Goal: Task Accomplishment & Management: Manage account settings

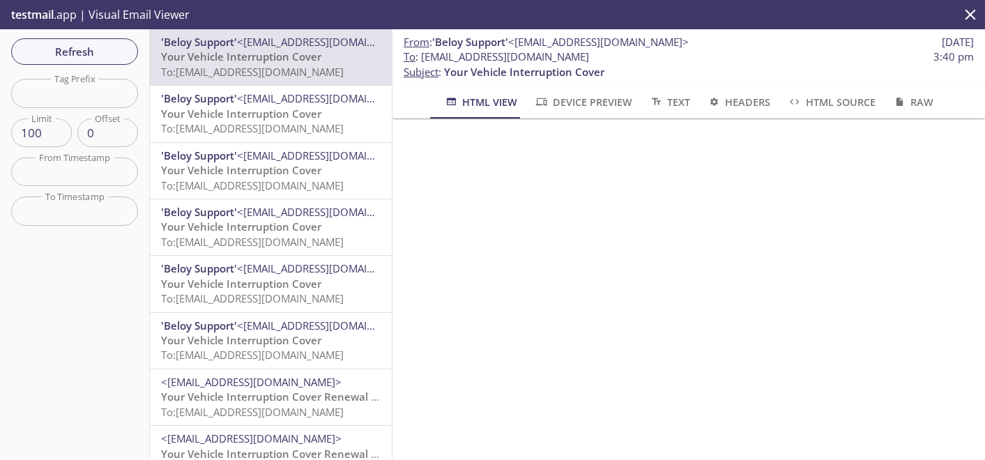
drag, startPoint x: 0, startPoint y: 0, endPoint x: 308, endPoint y: 100, distance: 323.7
click at [105, 44] on span "Refresh" at bounding box center [74, 52] width 105 height 18
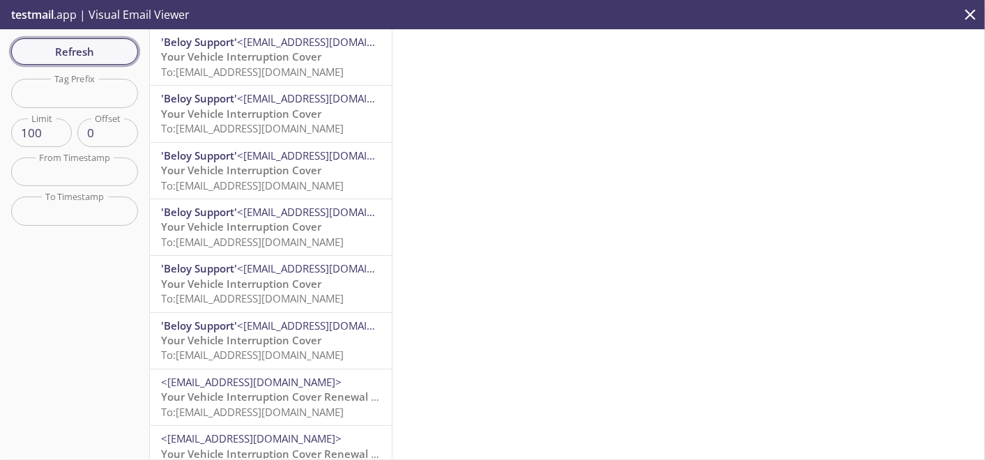
click at [87, 46] on span "Refresh" at bounding box center [74, 52] width 105 height 18
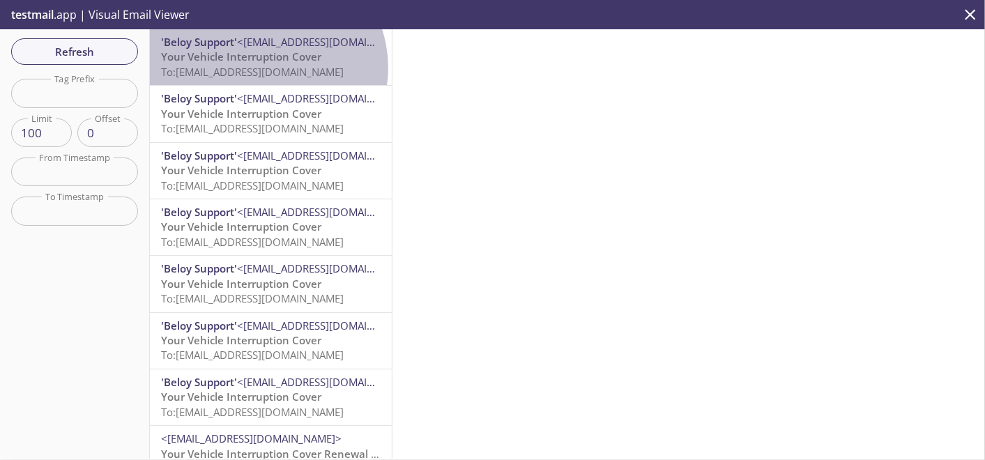
click at [266, 68] on span "To: [EMAIL_ADDRESS][DOMAIN_NAME]" at bounding box center [252, 72] width 183 height 14
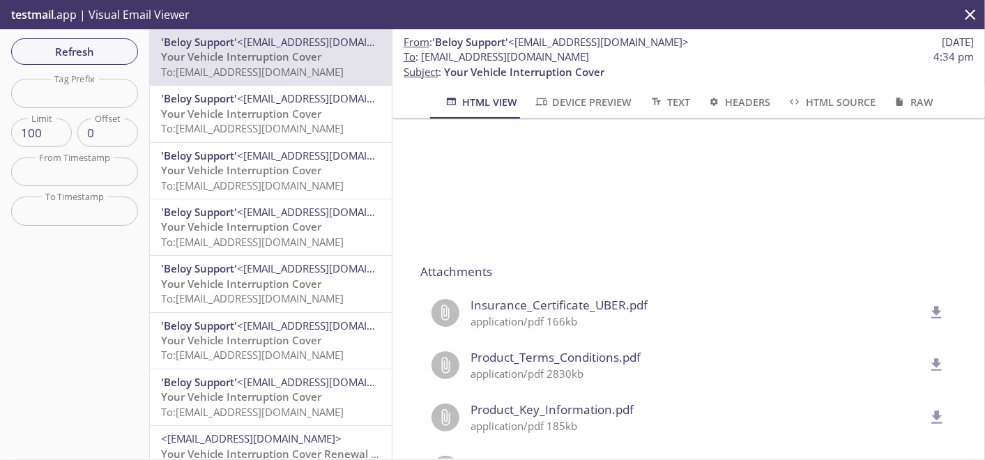
scroll to position [1084, 0]
click at [932, 310] on icon "delete" at bounding box center [937, 309] width 10 height 13
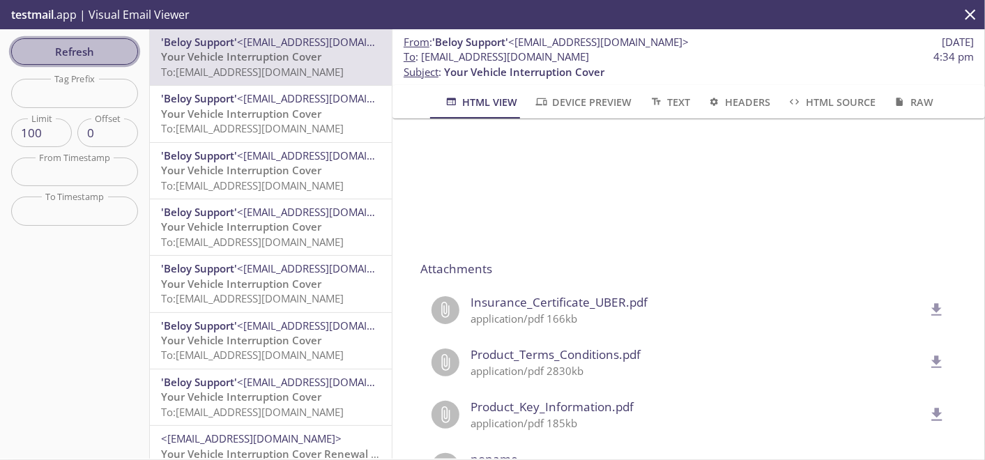
click at [99, 57] on span "Refresh" at bounding box center [74, 52] width 105 height 18
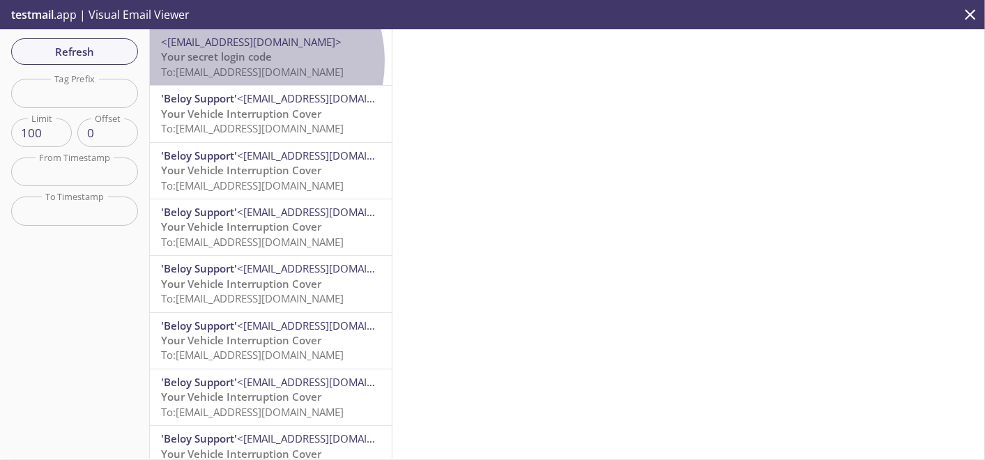
click at [249, 61] on span "Your secret login code" at bounding box center [216, 56] width 111 height 14
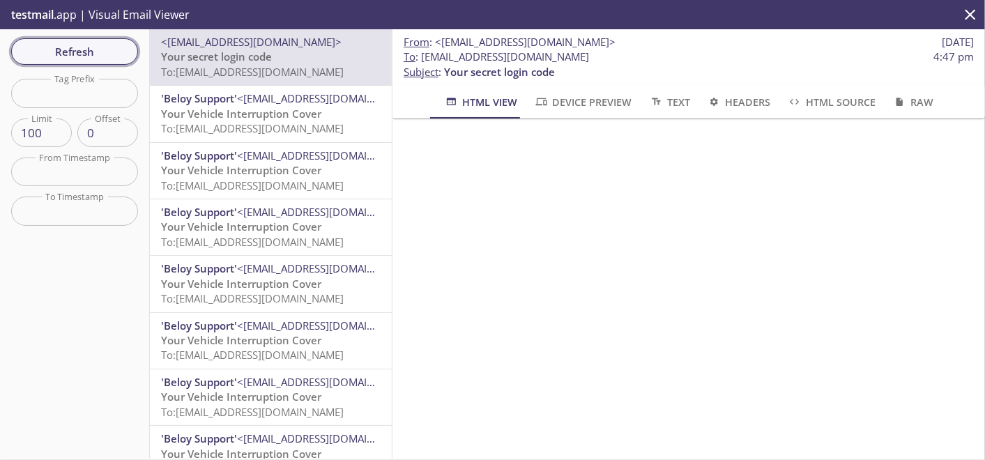
click at [100, 56] on span "Refresh" at bounding box center [74, 52] width 105 height 18
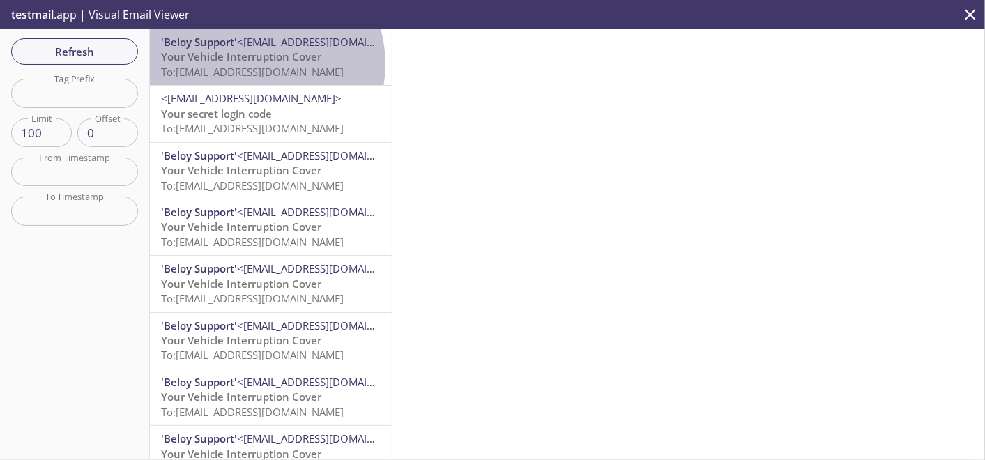
click at [255, 65] on span "To: [EMAIL_ADDRESS][DOMAIN_NAME]" at bounding box center [252, 72] width 183 height 14
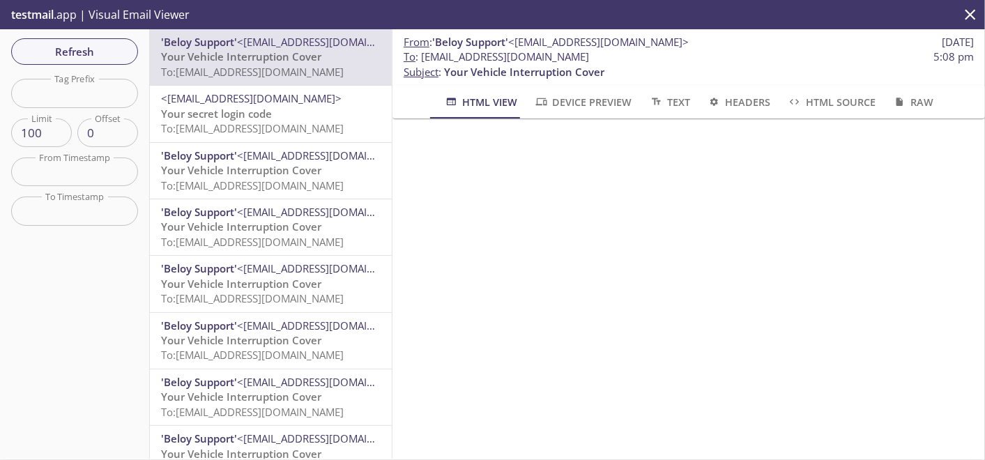
drag, startPoint x: 424, startPoint y: 54, endPoint x: 612, endPoint y: 58, distance: 187.5
click at [589, 58] on span "To : [EMAIL_ADDRESS][DOMAIN_NAME]" at bounding box center [495, 56] width 185 height 15
drag, startPoint x: 420, startPoint y: 54, endPoint x: 762, endPoint y: 56, distance: 341.5
click at [762, 56] on span "To : [EMAIL_ADDRESS][DOMAIN_NAME] 5:08 pm" at bounding box center [688, 56] width 570 height 15
copy span "[EMAIL_ADDRESS][DOMAIN_NAME]"
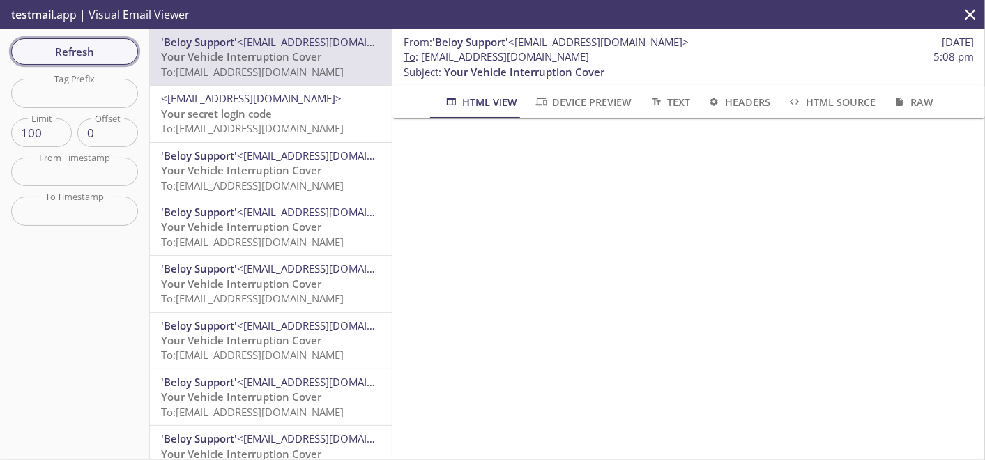
click at [127, 43] on span "Refresh" at bounding box center [74, 52] width 105 height 18
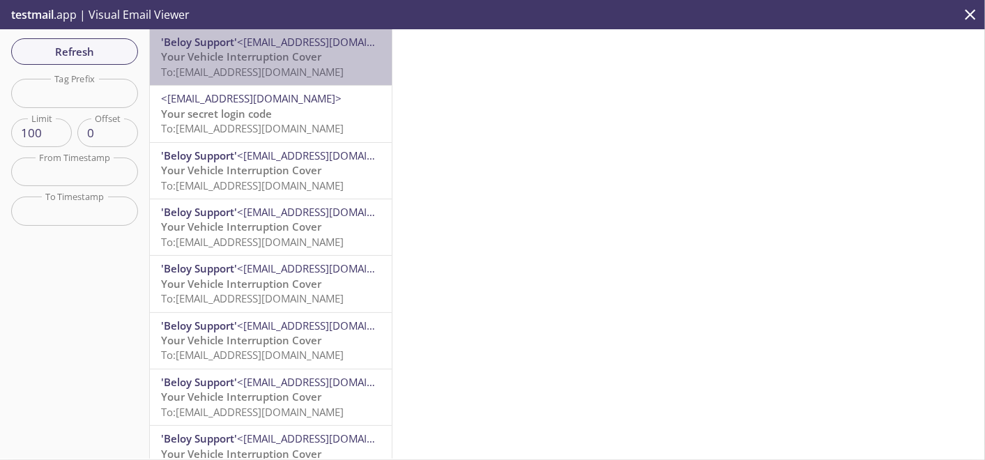
click at [330, 55] on p "Your Vehicle Interruption Cover To: [EMAIL_ADDRESS][DOMAIN_NAME]" at bounding box center [271, 64] width 220 height 30
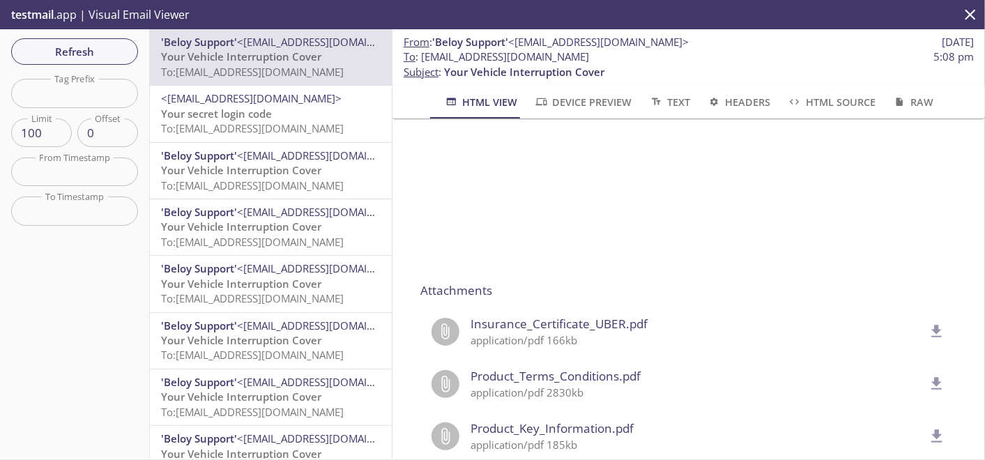
scroll to position [1163, 0]
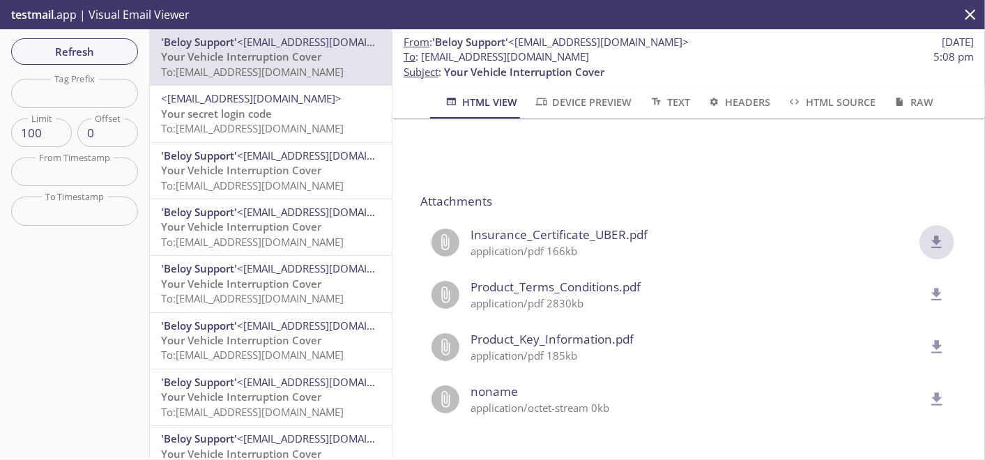
click at [919, 225] on button "delete" at bounding box center [936, 242] width 35 height 35
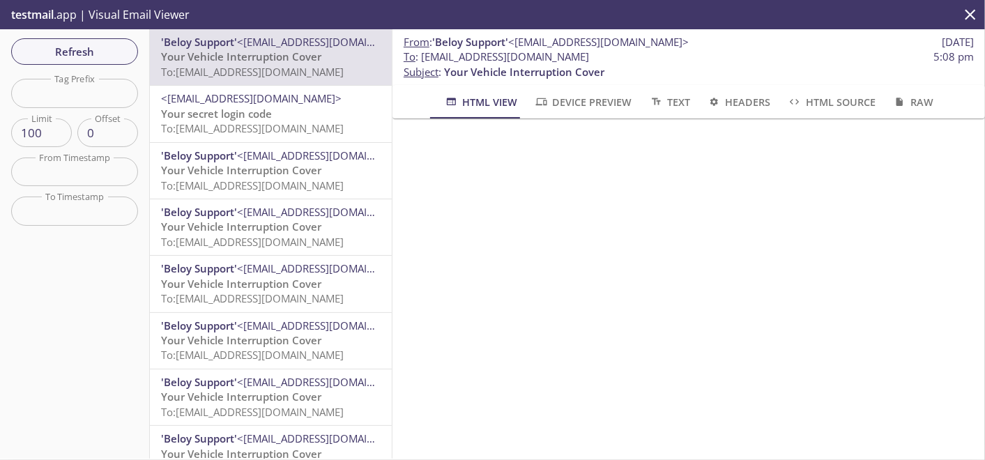
scroll to position [464, 0]
click at [86, 54] on span "Refresh" at bounding box center [74, 52] width 105 height 18
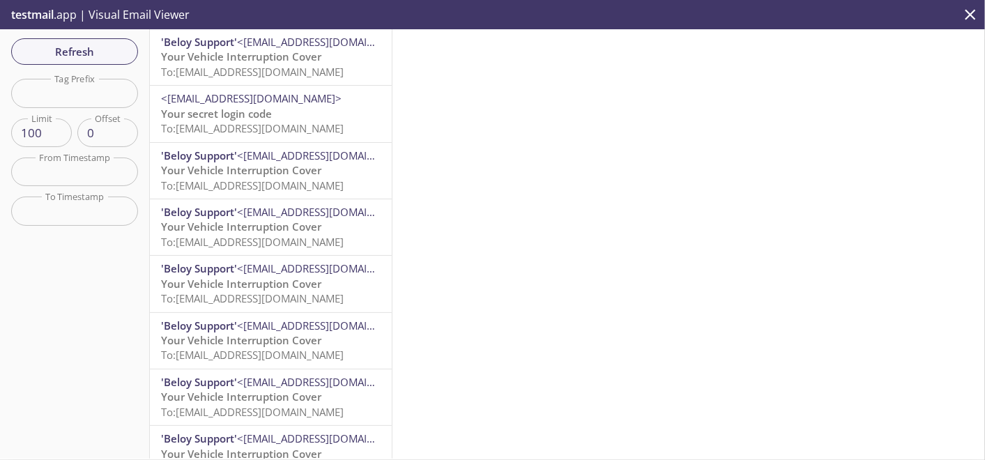
click at [288, 57] on span "Your Vehicle Interruption Cover" at bounding box center [241, 56] width 160 height 14
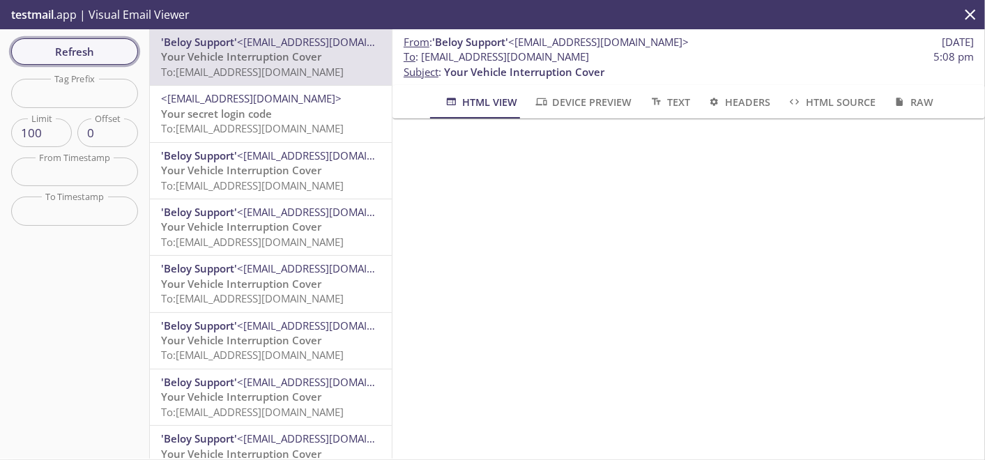
click at [63, 47] on span "Refresh" at bounding box center [74, 52] width 105 height 18
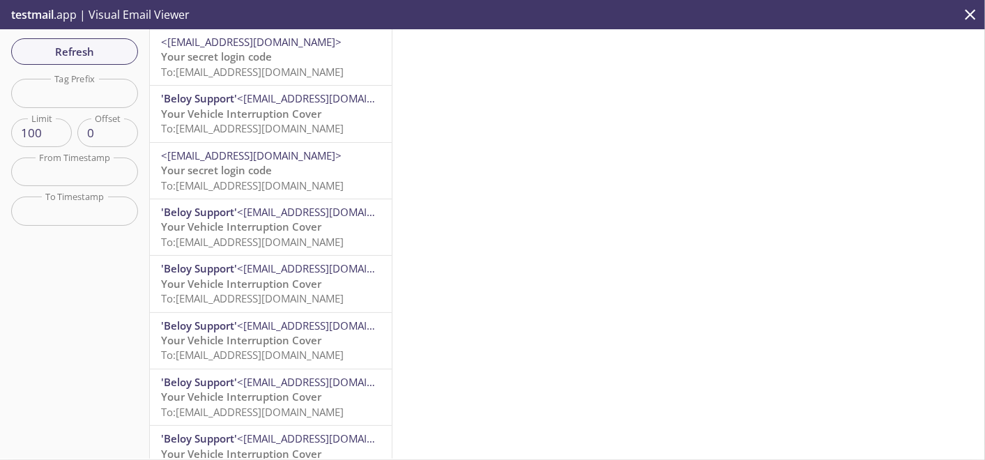
click at [249, 66] on span "To: [EMAIL_ADDRESS][DOMAIN_NAME]" at bounding box center [252, 72] width 183 height 14
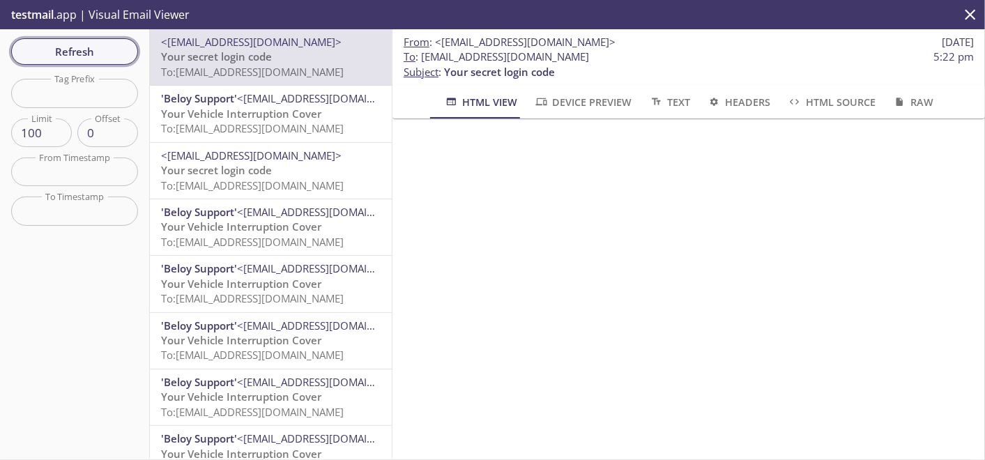
click at [68, 54] on span "Refresh" at bounding box center [74, 52] width 105 height 18
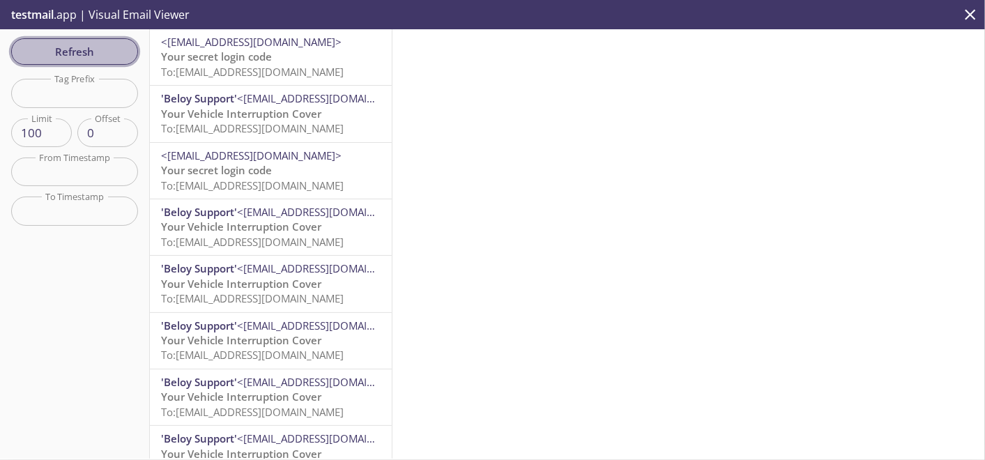
click at [94, 50] on span "Refresh" at bounding box center [74, 52] width 105 height 18
click at [117, 54] on span "Refresh" at bounding box center [74, 52] width 105 height 18
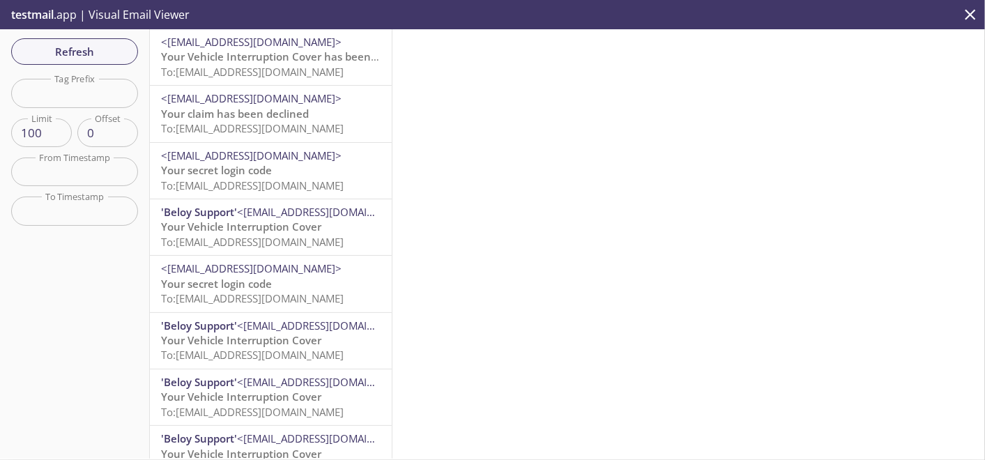
click at [270, 63] on span "Your Vehicle Interruption Cover has been cancelled" at bounding box center [291, 56] width 260 height 14
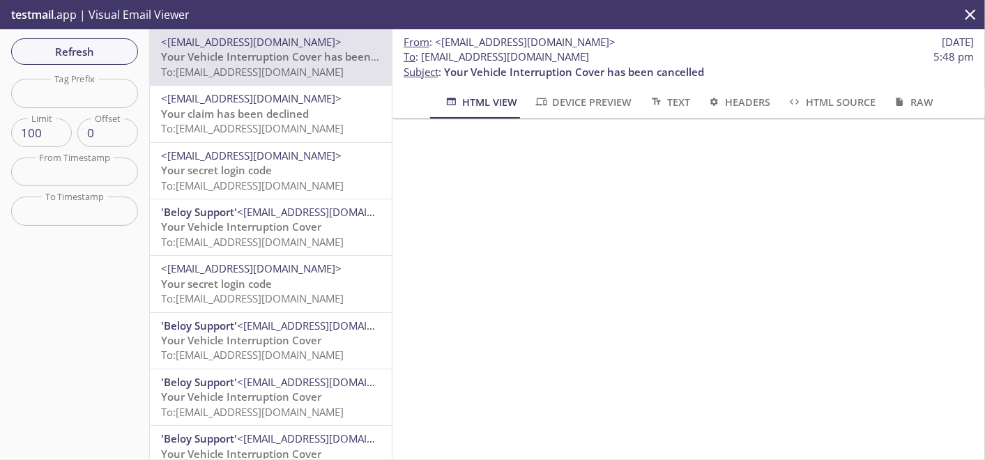
scroll to position [541, 0]
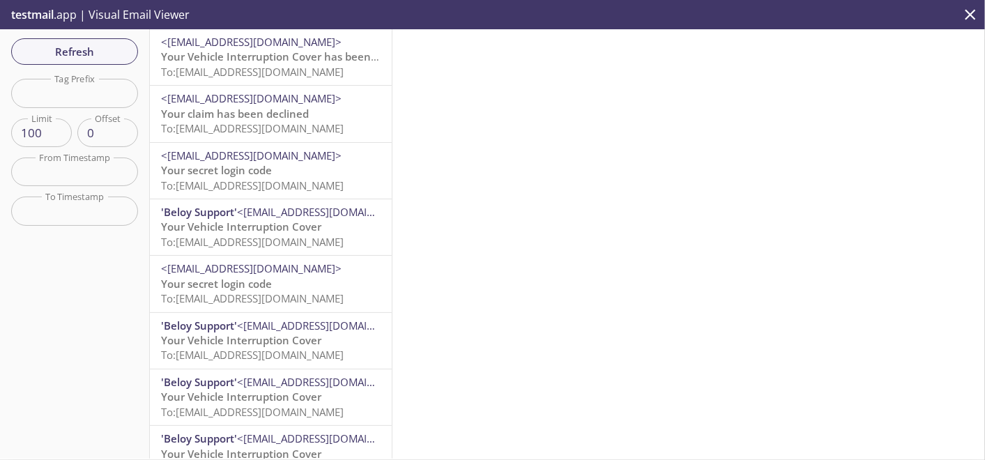
click at [323, 73] on span "To: [EMAIL_ADDRESS][DOMAIN_NAME]" at bounding box center [252, 72] width 183 height 14
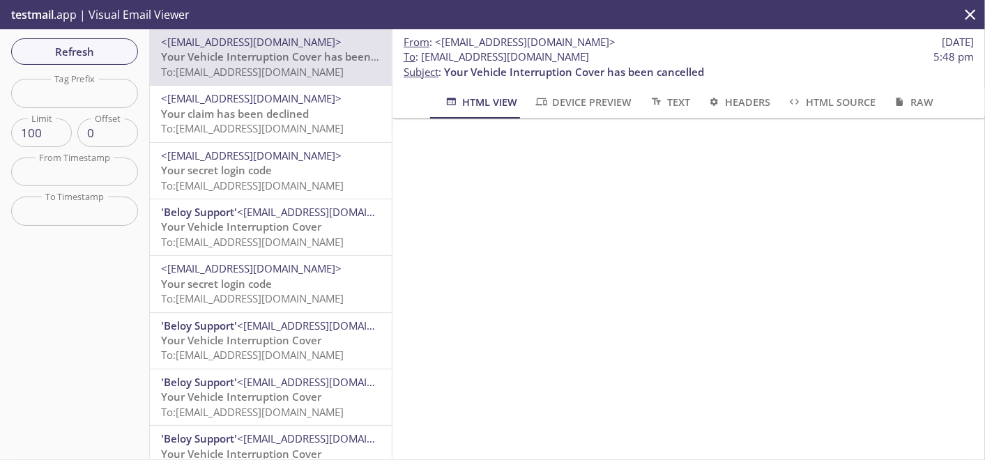
scroll to position [77, 0]
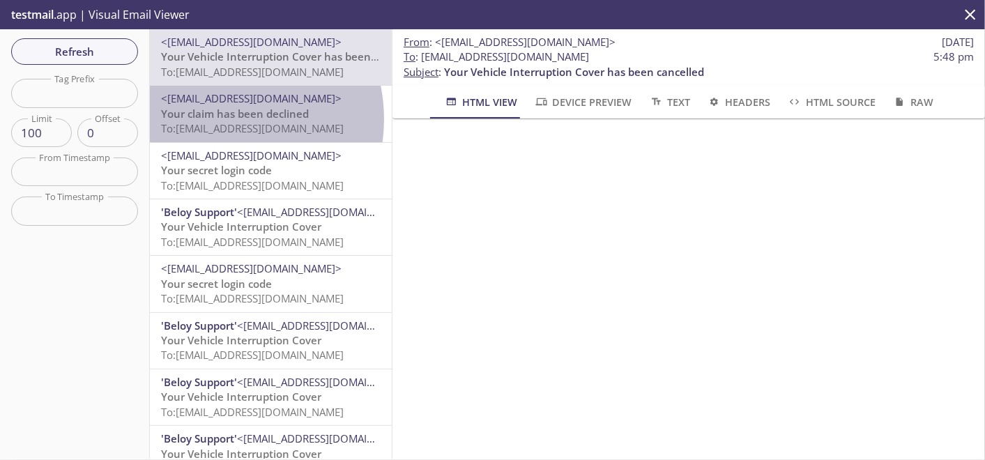
click at [213, 119] on span "Your claim has been declined" at bounding box center [235, 114] width 148 height 14
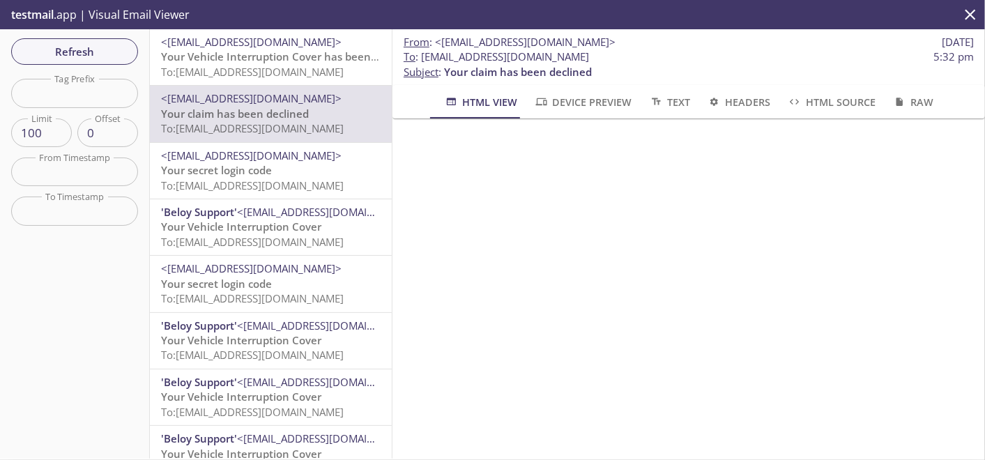
scroll to position [464, 0]
click at [223, 102] on span "<[EMAIL_ADDRESS][DOMAIN_NAME]>" at bounding box center [251, 98] width 180 height 14
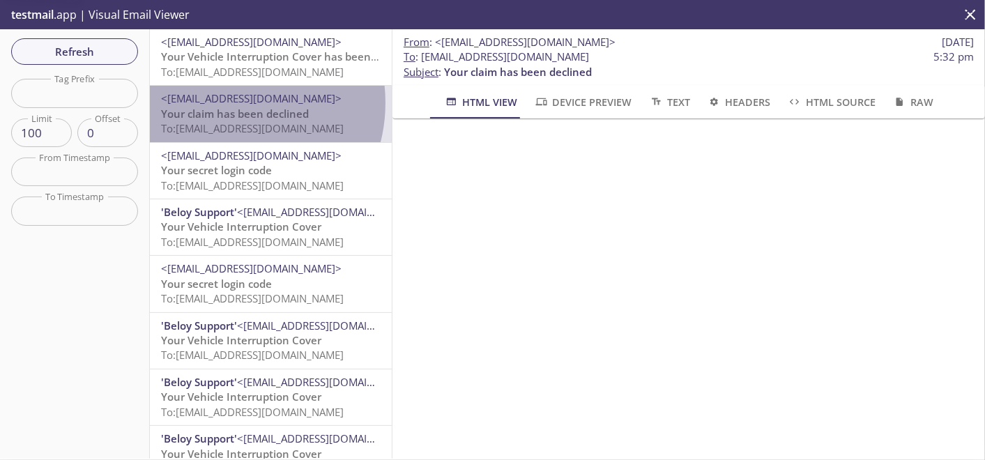
click at [226, 102] on span "<[EMAIL_ADDRESS][DOMAIN_NAME]>" at bounding box center [251, 98] width 180 height 14
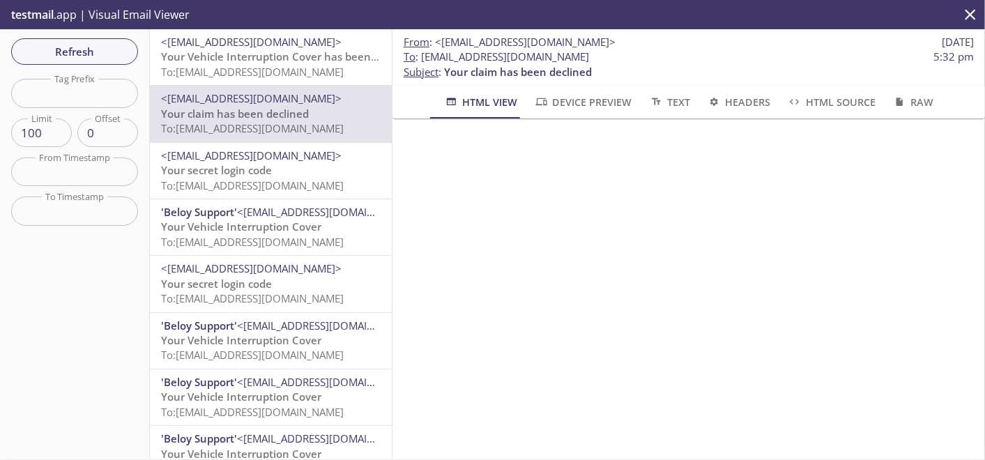
click at [277, 91] on span "<[EMAIL_ADDRESS][DOMAIN_NAME]>" at bounding box center [251, 98] width 180 height 14
click at [225, 61] on span "Your Vehicle Interruption Cover has been cancelled" at bounding box center [291, 56] width 260 height 14
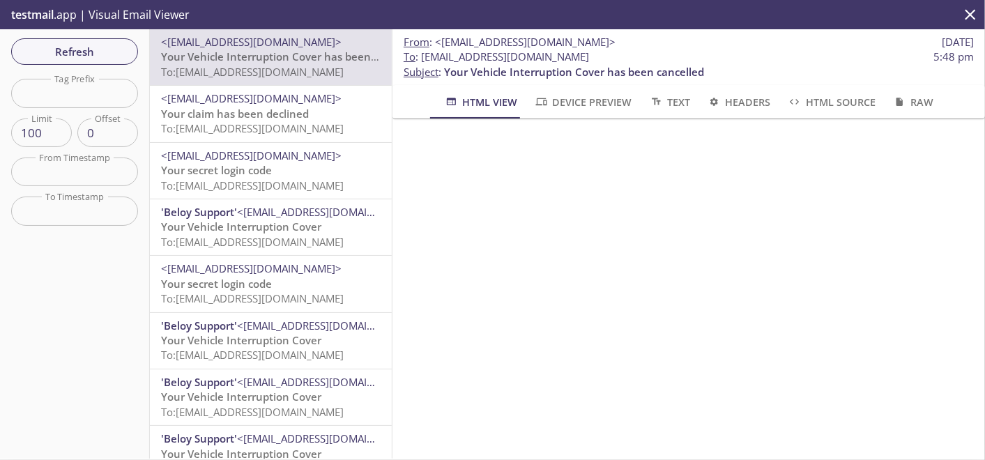
scroll to position [541, 0]
click at [83, 44] on span "Refresh" at bounding box center [74, 52] width 105 height 18
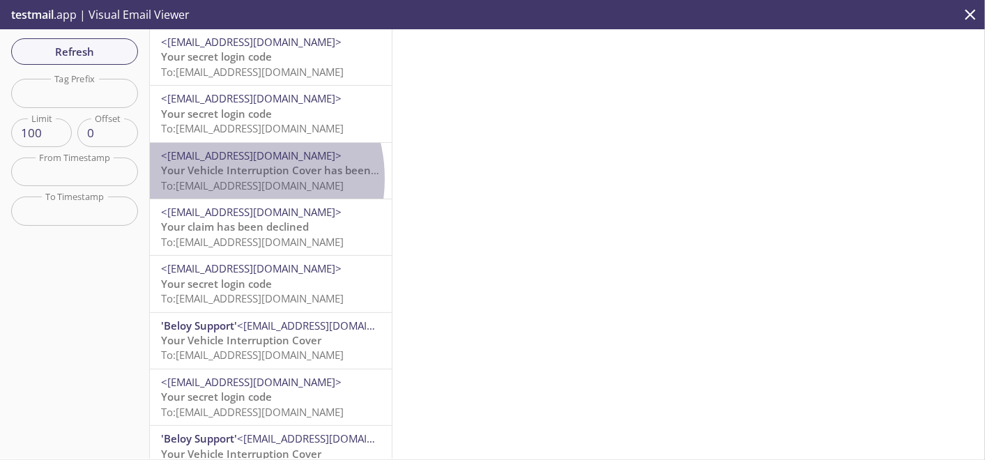
click at [229, 179] on span "To: [EMAIL_ADDRESS][DOMAIN_NAME]" at bounding box center [252, 185] width 183 height 14
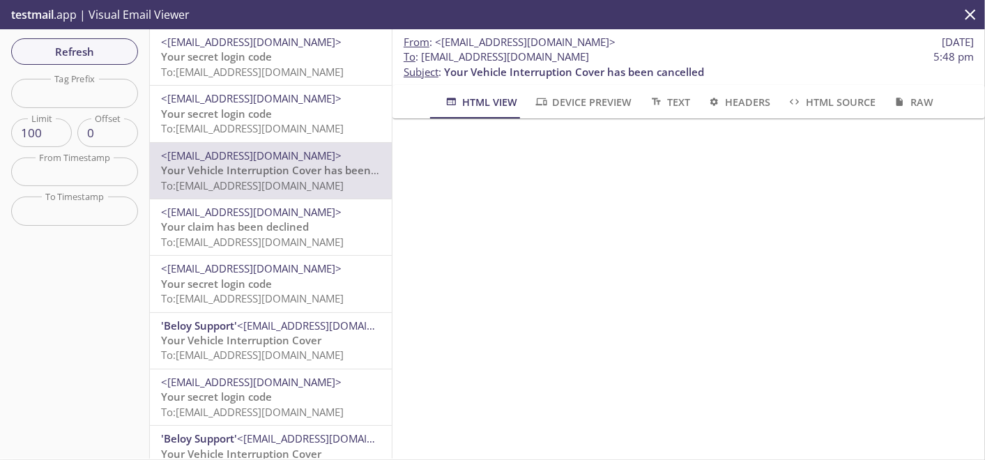
scroll to position [541, 0]
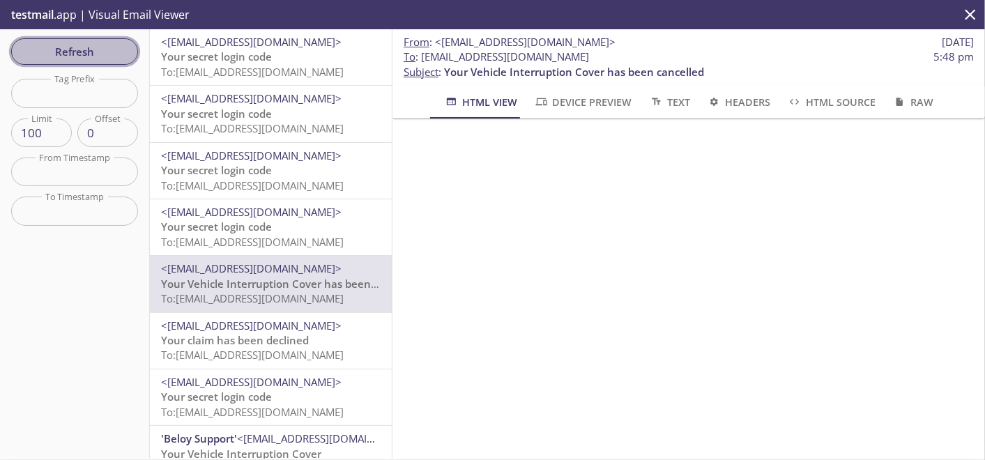
click at [71, 49] on span "Refresh" at bounding box center [74, 52] width 105 height 18
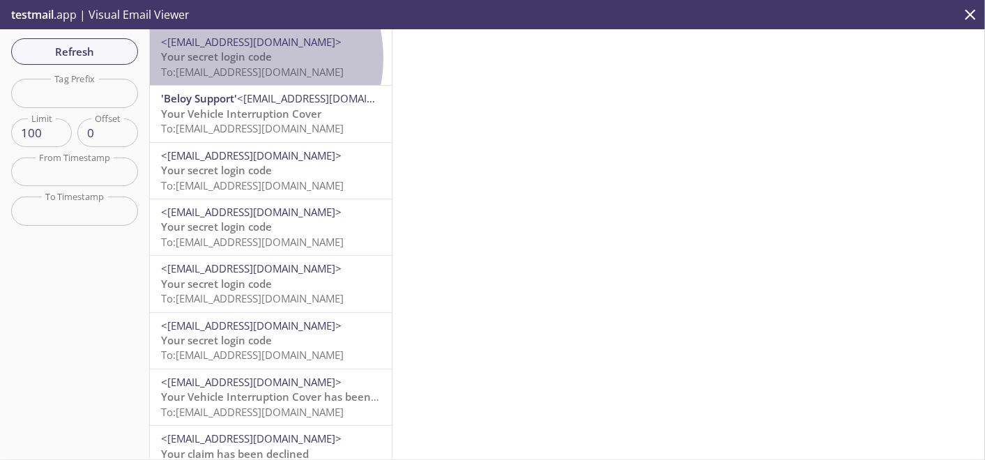
click at [239, 58] on span "Your secret login code" at bounding box center [216, 56] width 111 height 14
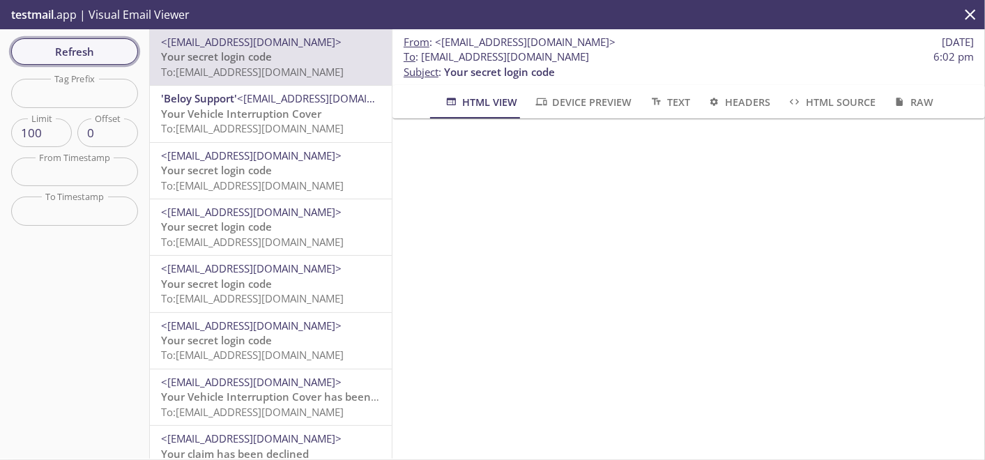
click at [106, 52] on span "Refresh" at bounding box center [74, 52] width 105 height 18
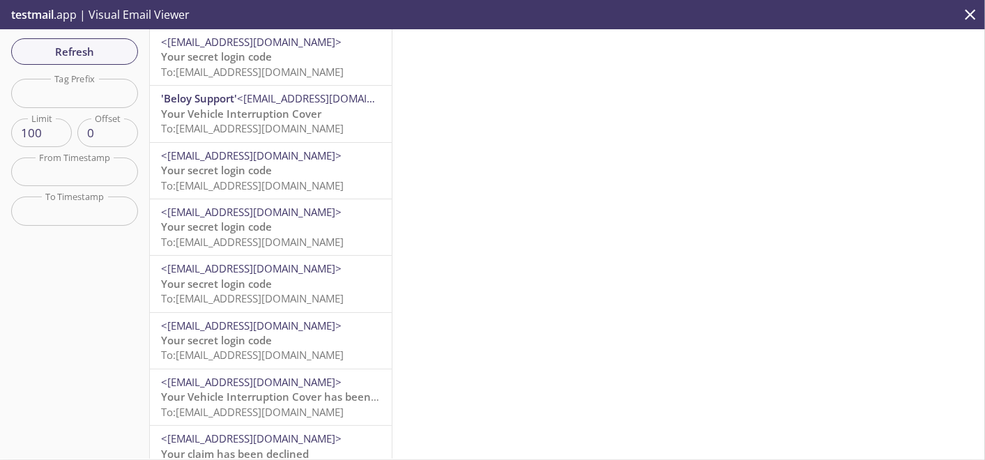
click at [280, 124] on span "To: [EMAIL_ADDRESS][DOMAIN_NAME]" at bounding box center [252, 128] width 183 height 14
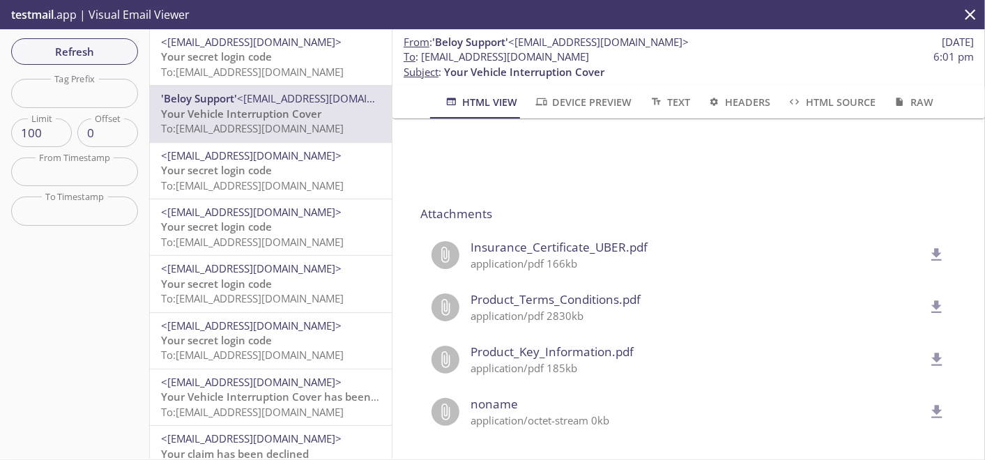
scroll to position [1161, 0]
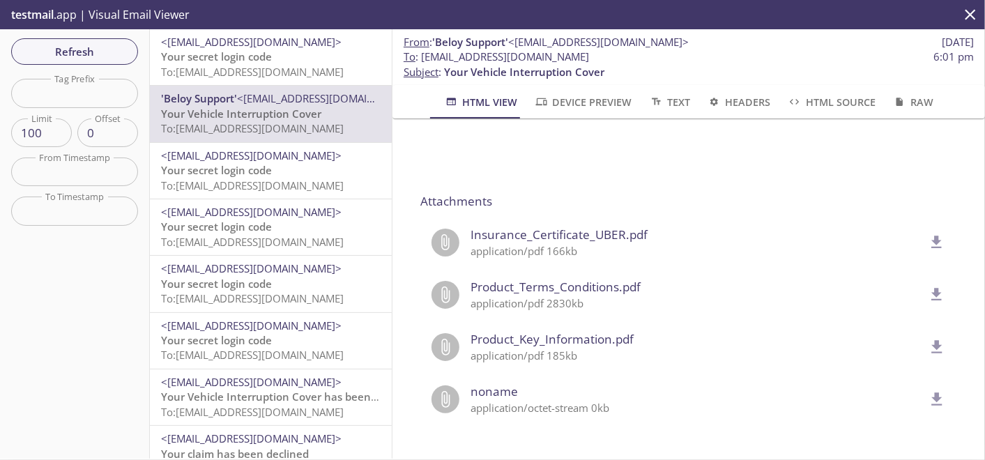
click at [928, 233] on icon "delete" at bounding box center [937, 242] width 18 height 18
